Goal: Task Accomplishment & Management: Complete application form

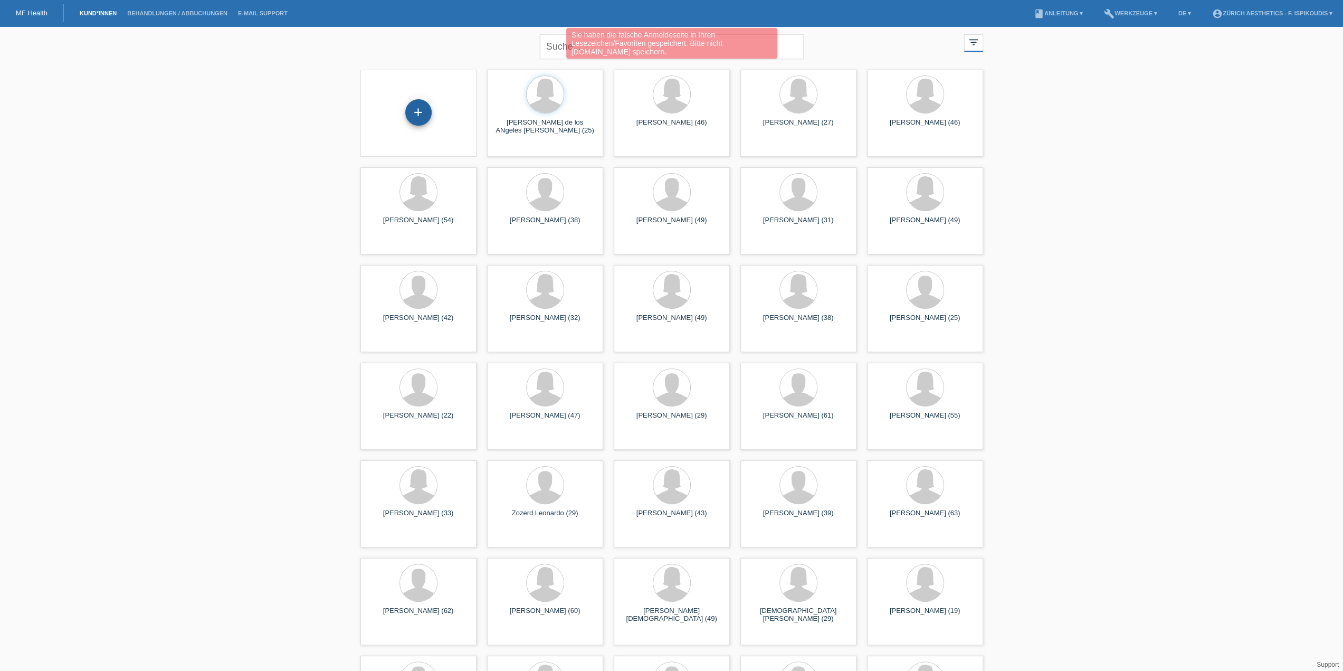
click at [419, 122] on div "+" at bounding box center [418, 112] width 26 height 26
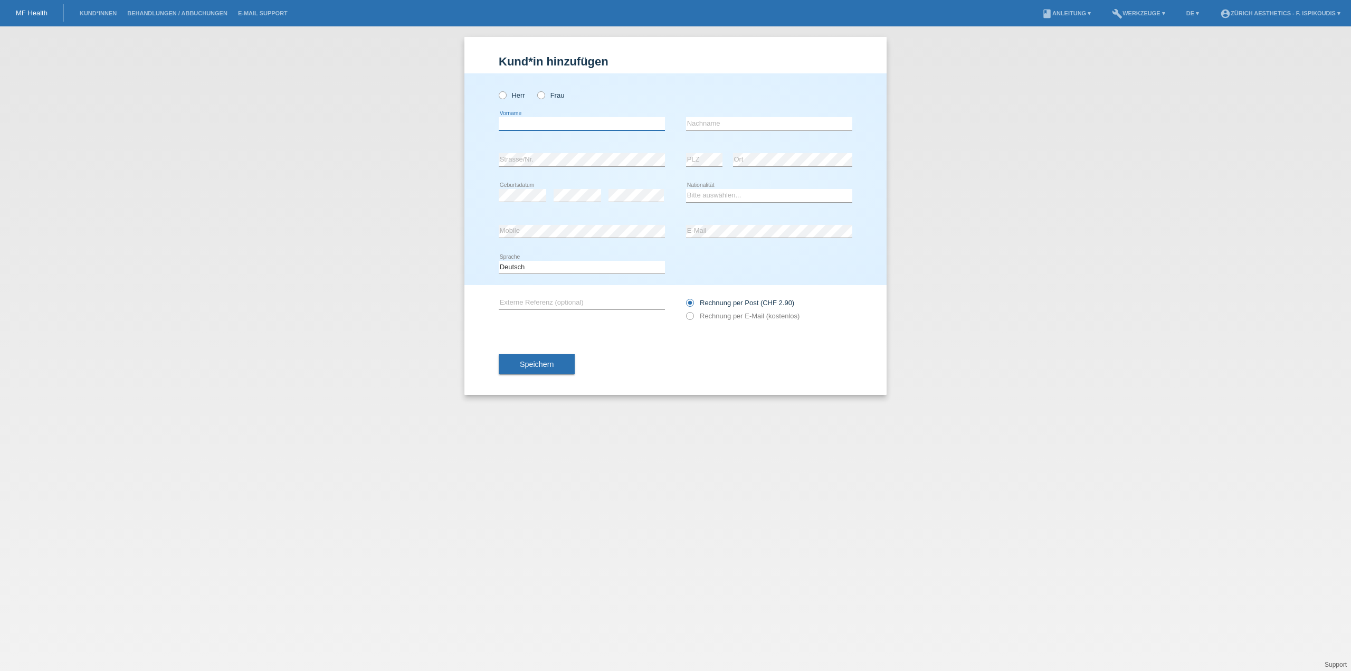
click at [514, 126] on input "text" at bounding box center [582, 123] width 166 height 13
paste input "Telemaco"
type input "Telemaco"
click at [721, 126] on input "text" at bounding box center [769, 123] width 166 height 13
paste input "Riggio Alò Saporito"
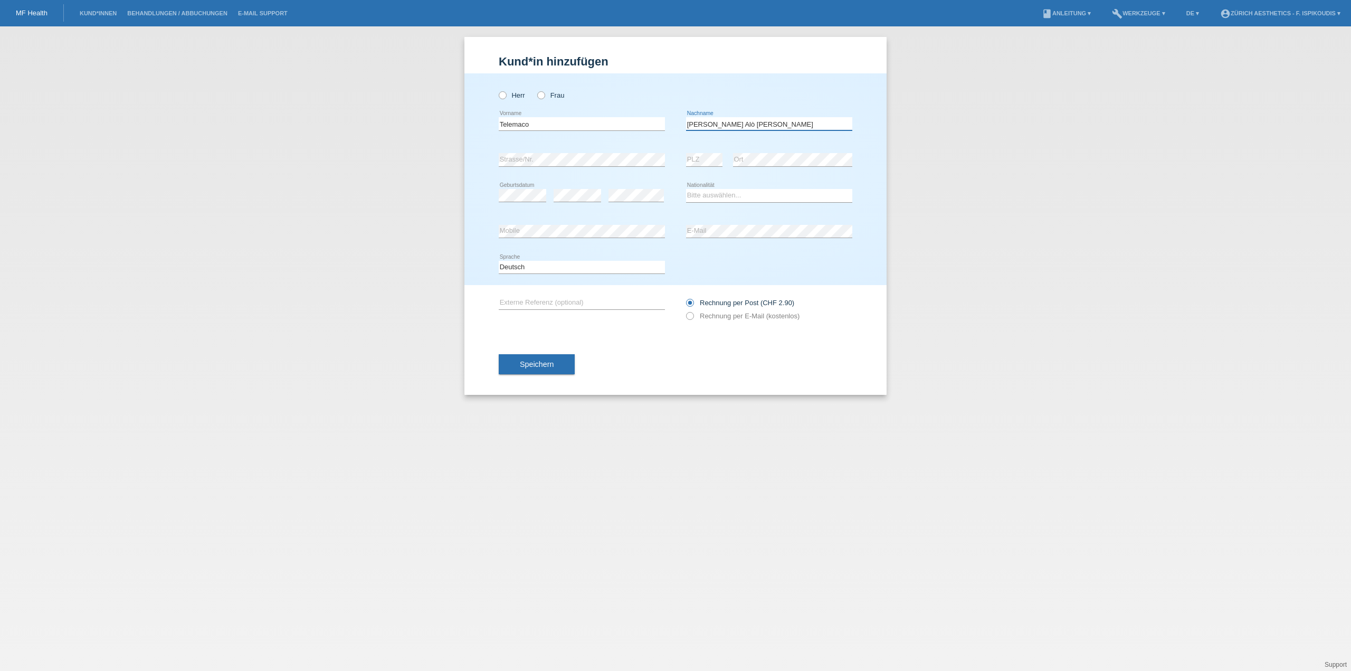
type input "Riggio Alò Saporito"
click at [700, 315] on label "Rechnung per E-Mail (kostenlos)" at bounding box center [742, 316] width 113 height 8
click at [693, 315] on input "Rechnung per E-Mail (kostenlos)" at bounding box center [689, 318] width 7 height 13
radio input "true"
click at [715, 193] on select "Bitte auswählen... Schweiz Deutschland Liechtenstein Österreich ------------ Af…" at bounding box center [769, 195] width 166 height 13
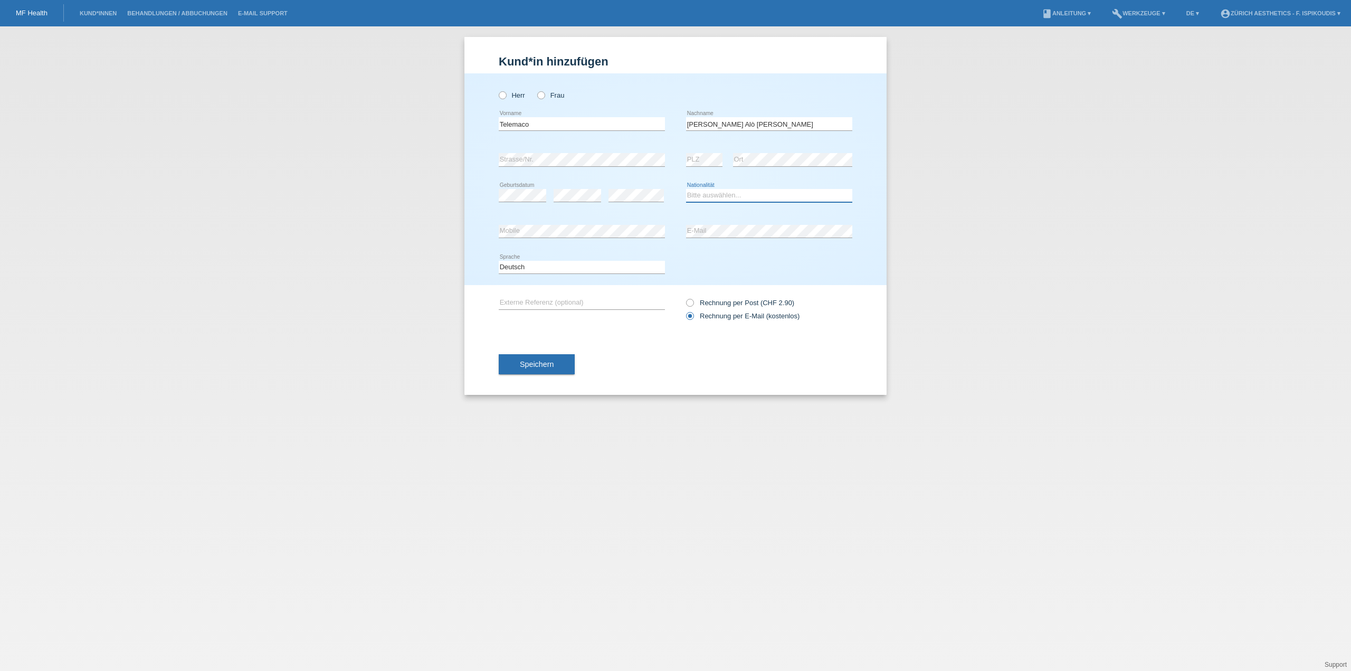
select select "IT"
click at [686, 189] on select "Bitte auswählen... Schweiz Deutschland Liechtenstein Österreich ------------ Af…" at bounding box center [769, 195] width 166 height 13
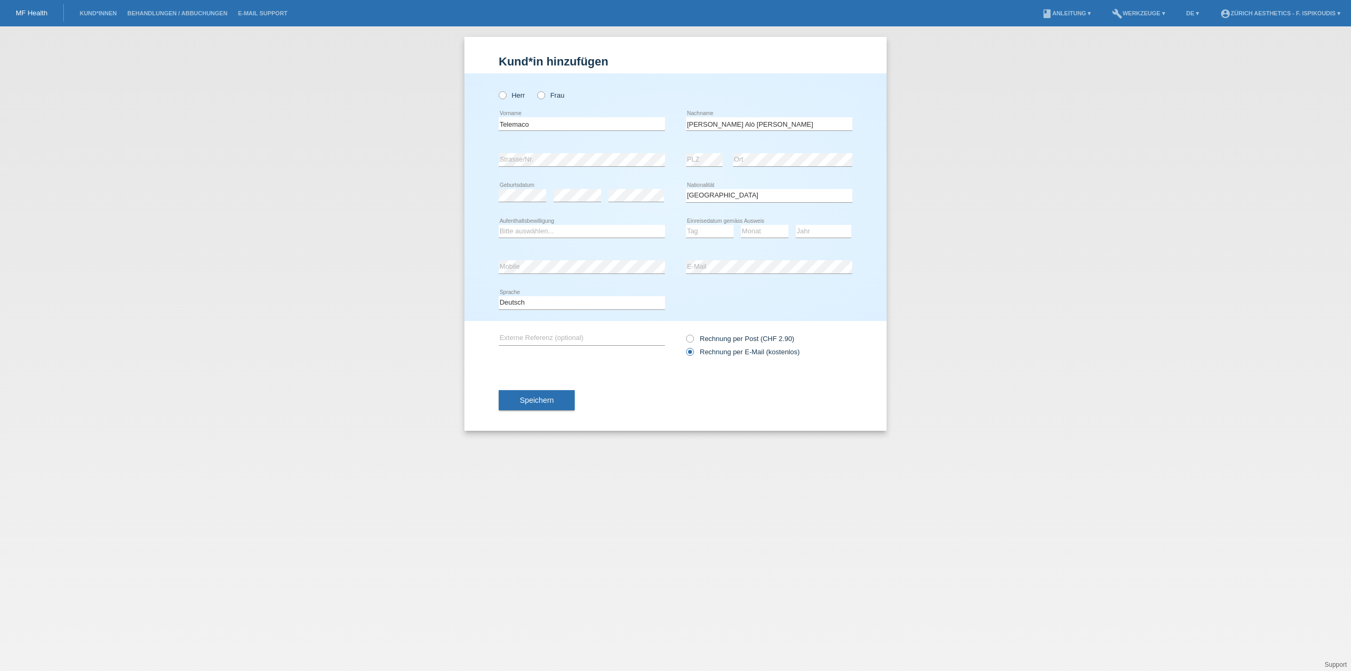
click at [531, 238] on div "Bitte auswählen... C B B - Flüchtlingsstatus Andere error Aufenthaltsbewilligung" at bounding box center [582, 232] width 166 height 36
click at [536, 228] on select "Bitte auswählen... C B B - Flüchtlingsstatus Andere" at bounding box center [582, 231] width 166 height 13
select select "C"
click at [499, 225] on select "Bitte auswählen... C B B - Flüchtlingsstatus Andere" at bounding box center [582, 231] width 166 height 13
click at [705, 225] on select "Tag 01 02 03 04 05 06 07 08 09 10 11" at bounding box center [709, 231] width 47 height 13
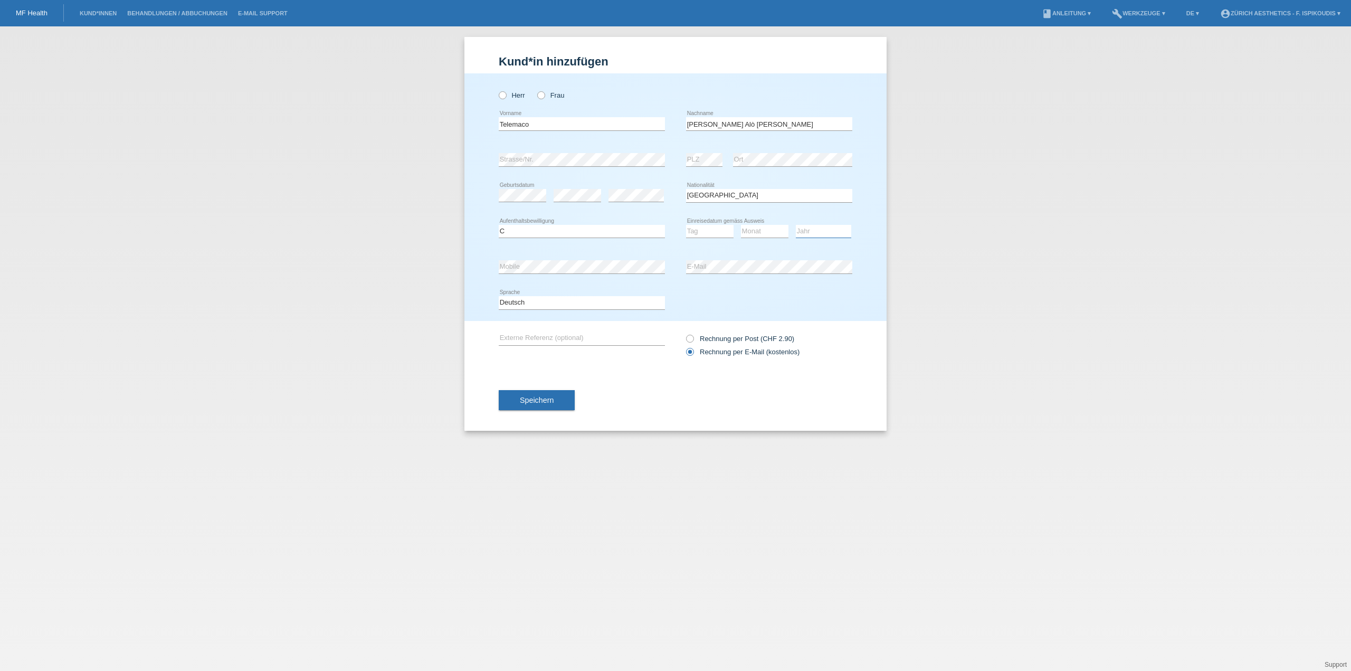
click at [826, 231] on select "Jahr 2025 2024 2023 2022 2021 2020 2019 2018 2017 2016 2015 2014 2013 2012 2011…" at bounding box center [823, 231] width 55 height 13
select select "1985"
click at [796, 225] on select "Jahr 2025 2024 2023 2022 2021 2020 2019 2018 2017 2016 2015 2014 2013 2012 2011…" at bounding box center [823, 231] width 55 height 13
click at [776, 222] on div "Monat 01 02 03 04 05 06 07 08 09 10 11 12 error" at bounding box center [764, 232] width 47 height 36
click at [775, 226] on select "Monat 01 02 03 04 05 06 07 08 09 10 11" at bounding box center [764, 231] width 47 height 13
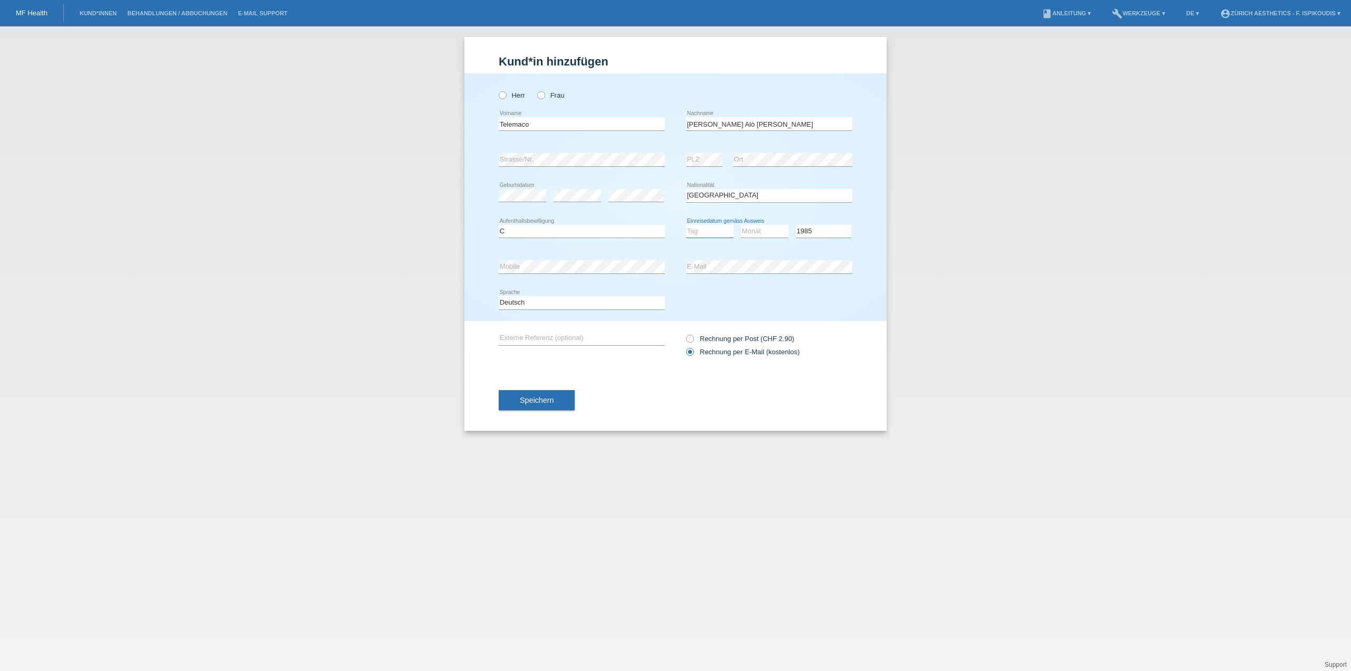
click at [717, 232] on select "Tag 01 02 03 04 05 06 07 08 09 10 11" at bounding box center [709, 231] width 47 height 13
select select "06"
click at [686, 225] on select "Tag 01 02 03 04 05 06 07 08 09 10 11" at bounding box center [709, 231] width 47 height 13
drag, startPoint x: 774, startPoint y: 223, endPoint x: 766, endPoint y: 237, distance: 16.3
click at [774, 223] on div "Monat 01 02 03 04 05 06 07 08 09 10 11 12 error" at bounding box center [764, 232] width 47 height 36
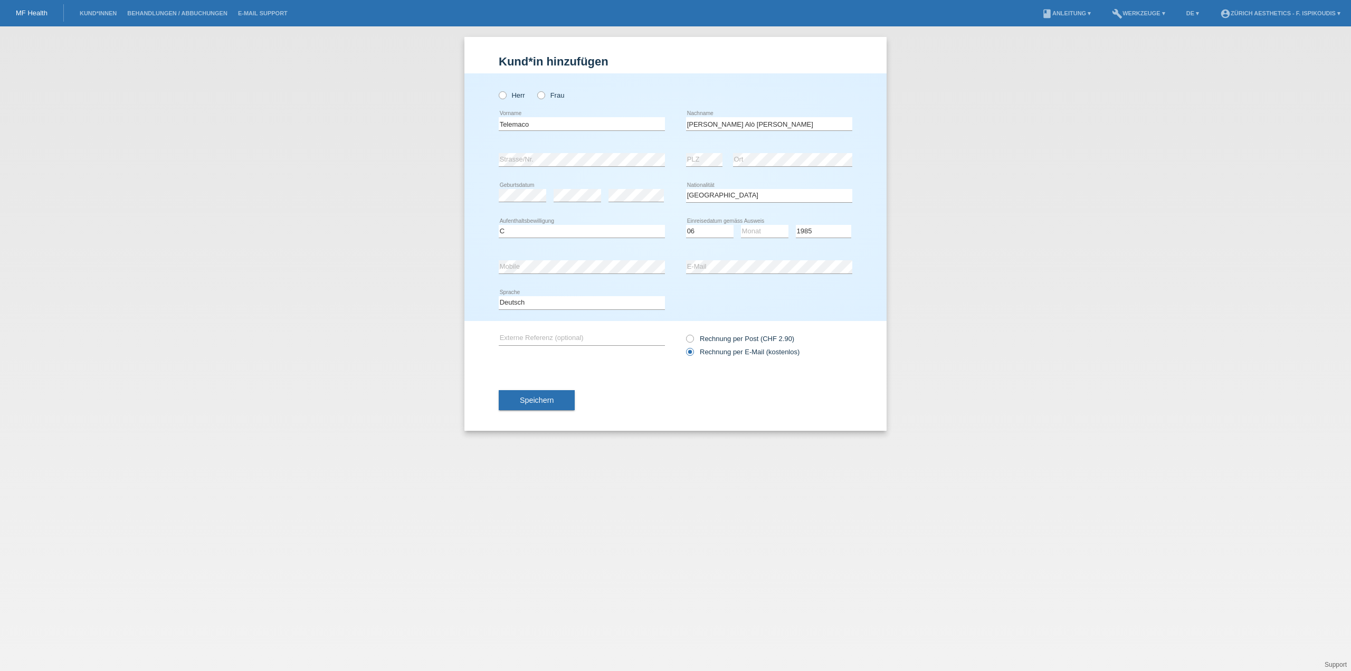
click at [766, 237] on icon at bounding box center [764, 237] width 47 height 1
click at [769, 228] on select "Monat 01 02 03 04 05 06 07 08 09 10 11" at bounding box center [764, 231] width 47 height 13
select select "07"
click at [741, 225] on select "Monat 01 02 03 04 05 06 07 08 09 10 11" at bounding box center [764, 231] width 47 height 13
click at [500, 87] on div "Herr Frau" at bounding box center [582, 95] width 166 height 22
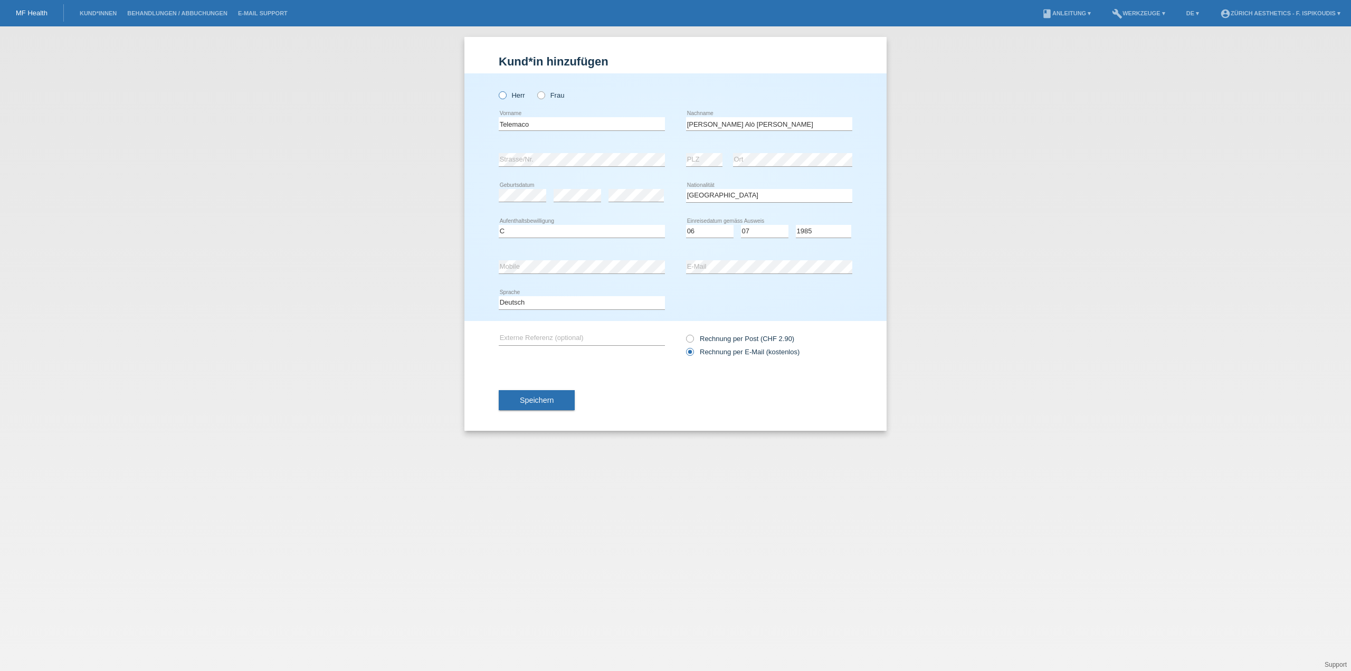
click at [497, 90] on icon at bounding box center [497, 90] width 0 height 0
click at [502, 92] on input "Herr" at bounding box center [502, 94] width 7 height 7
radio input "true"
click at [556, 398] on button "Speichern" at bounding box center [537, 400] width 76 height 20
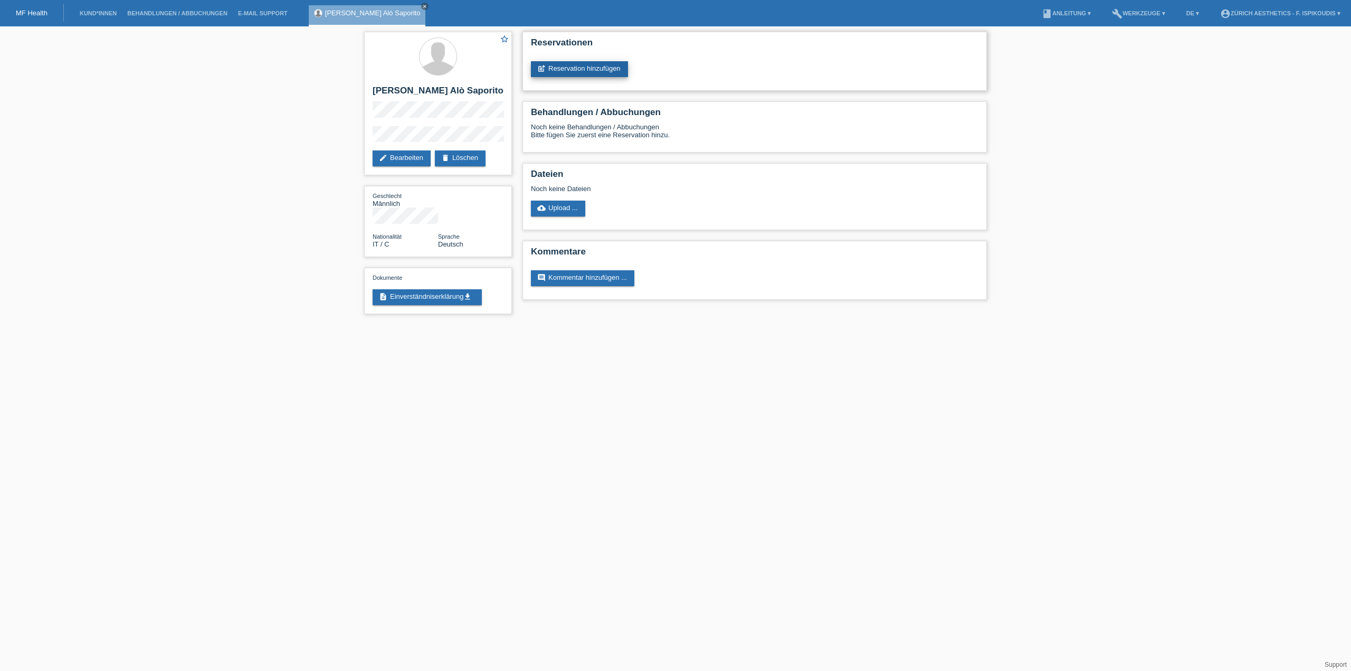
click at [579, 70] on link "post_add Reservation hinzufügen" at bounding box center [579, 69] width 97 height 16
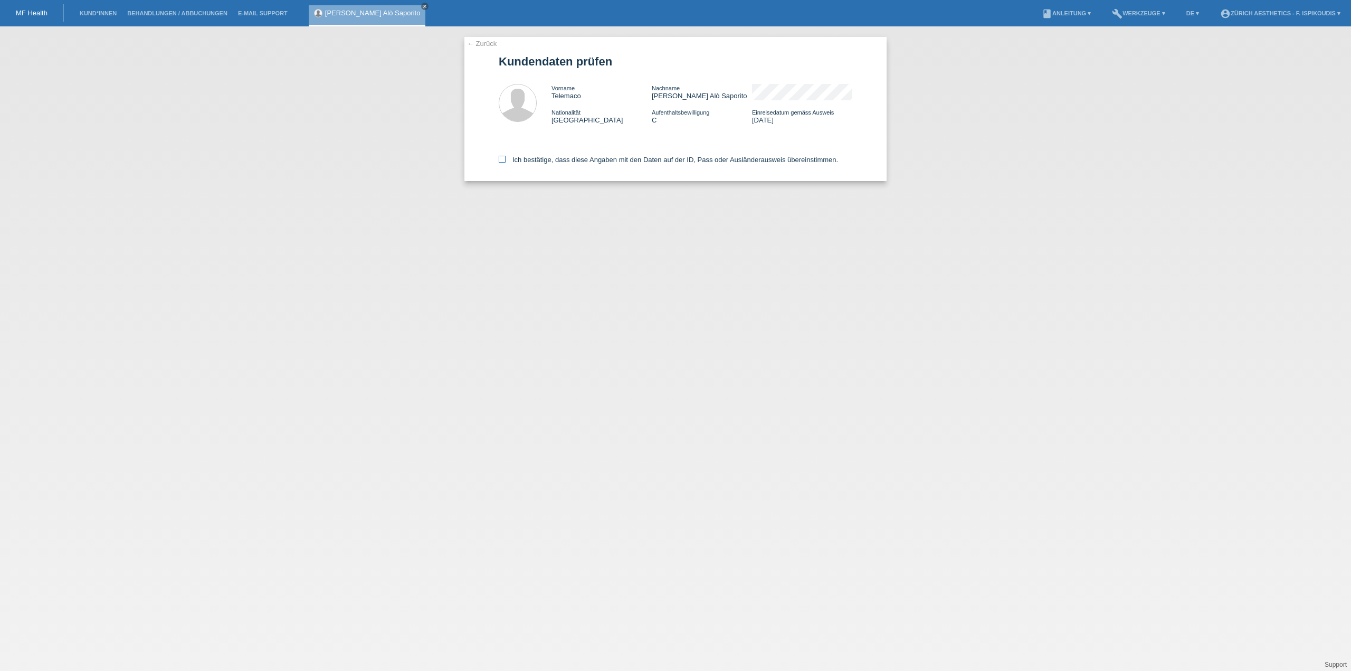
click at [519, 160] on label "Ich bestätige, dass diese Angaben mit den Daten auf der ID, Pass oder Ausländer…" at bounding box center [668, 160] width 339 height 8
click at [505, 160] on input "Ich bestätige, dass diese Angaben mit den Daten auf der ID, Pass oder Ausländer…" at bounding box center [502, 159] width 7 height 7
checkbox input "true"
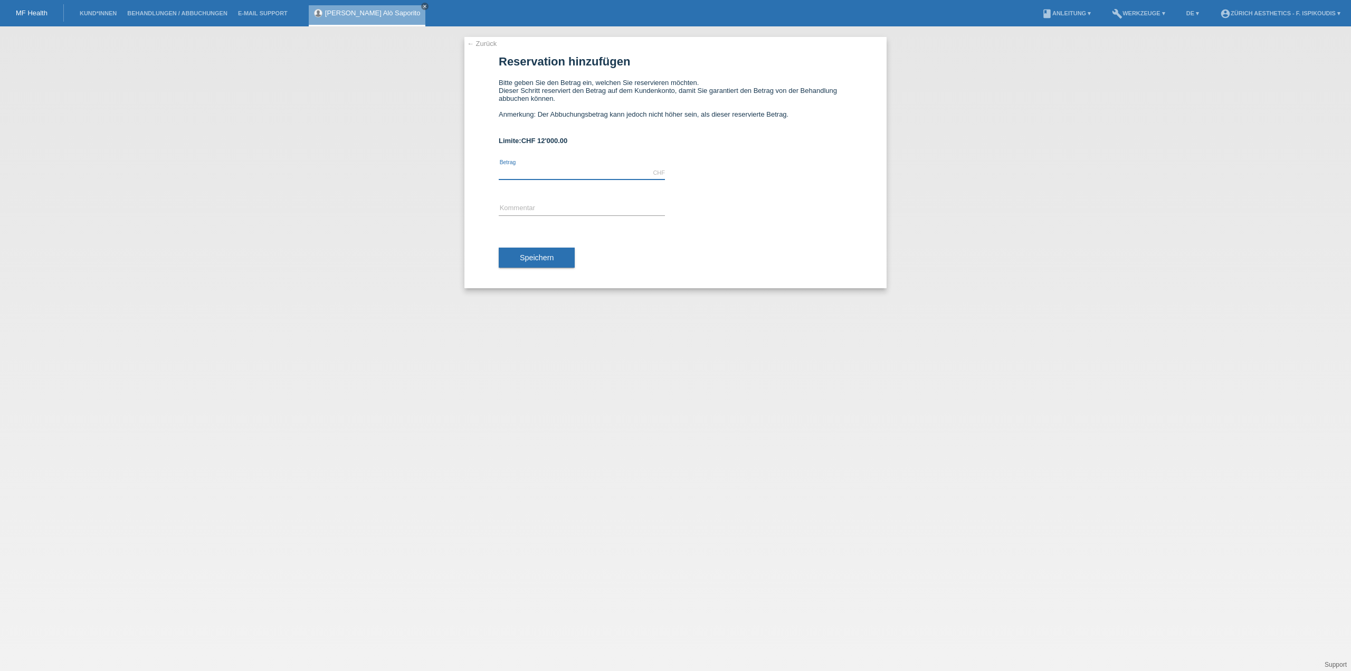
click at [603, 174] on input "text" at bounding box center [582, 172] width 166 height 13
type input "6900.00"
click at [528, 208] on input "text" at bounding box center [582, 208] width 166 height 13
type input "Behandlung Klinik Aesthetics [GEOGRAPHIC_DATA]"
click at [559, 259] on button "Speichern" at bounding box center [537, 257] width 76 height 20
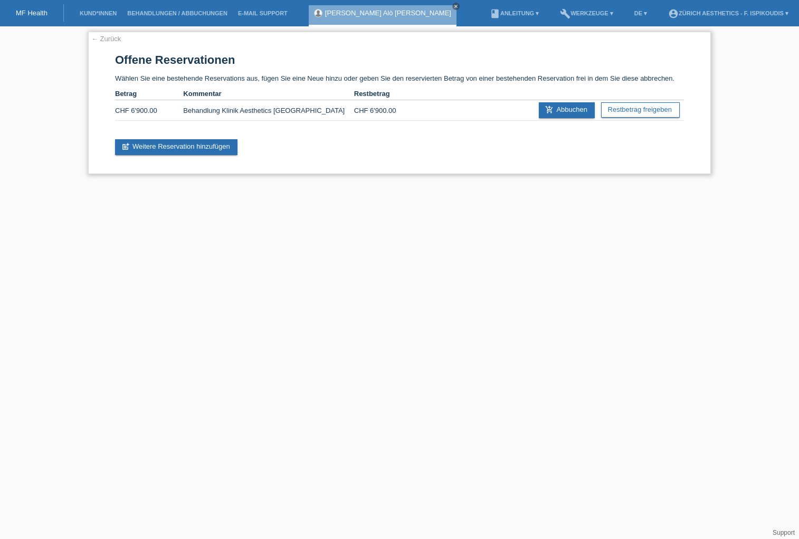
click at [108, 36] on link "← Zurück" at bounding box center [106, 39] width 30 height 8
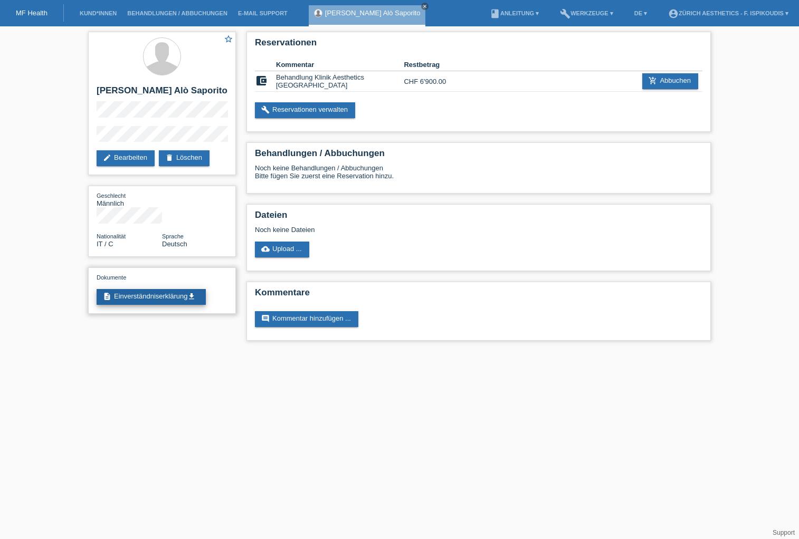
click at [167, 289] on link "description Einverständniserklärung get_app" at bounding box center [151, 297] width 109 height 16
